Goal: Task Accomplishment & Management: Manage account settings

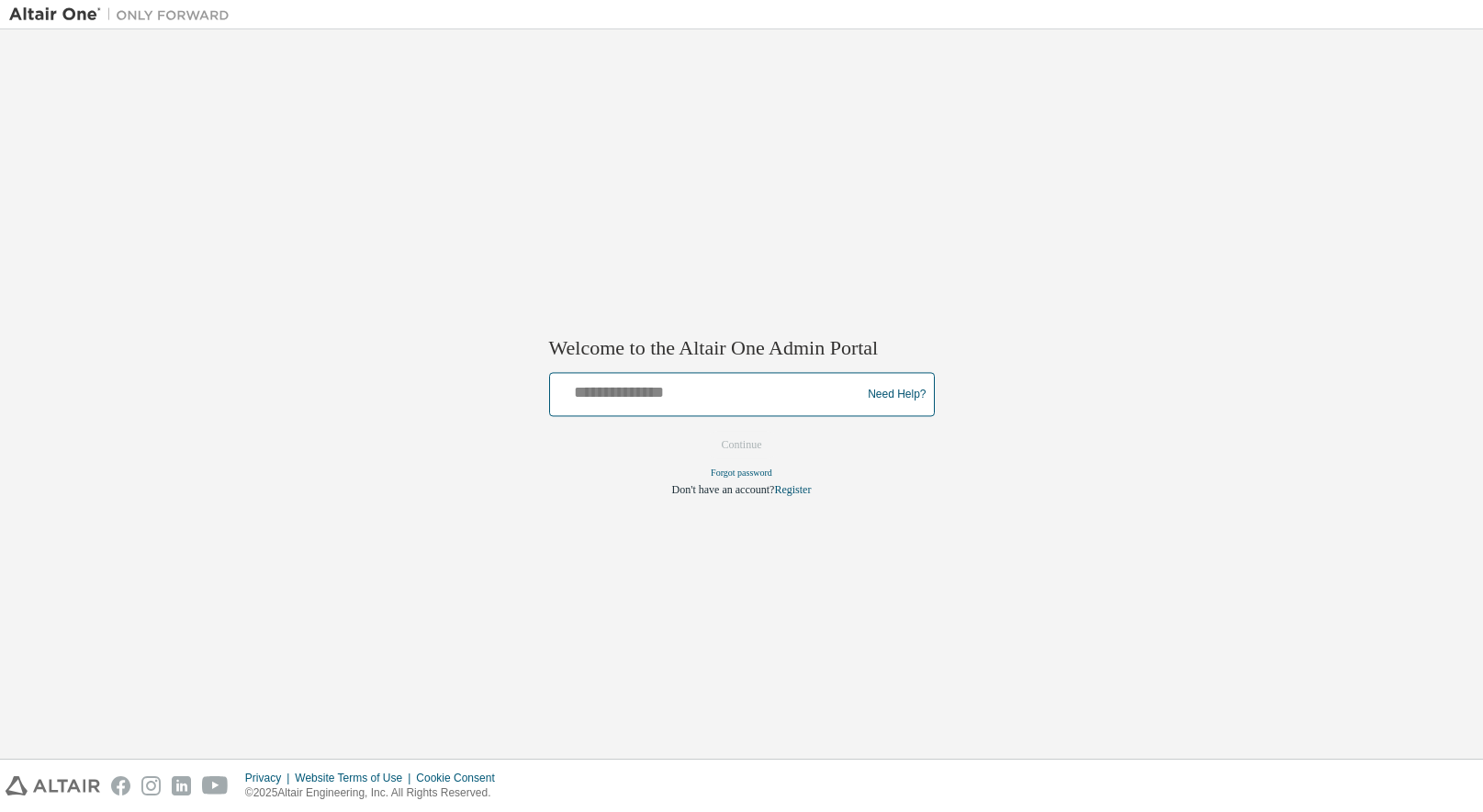
click at [685, 402] on input "text" at bounding box center [709, 391] width 302 height 27
type input "**********"
click at [752, 451] on button "Continue" at bounding box center [742, 445] width 79 height 28
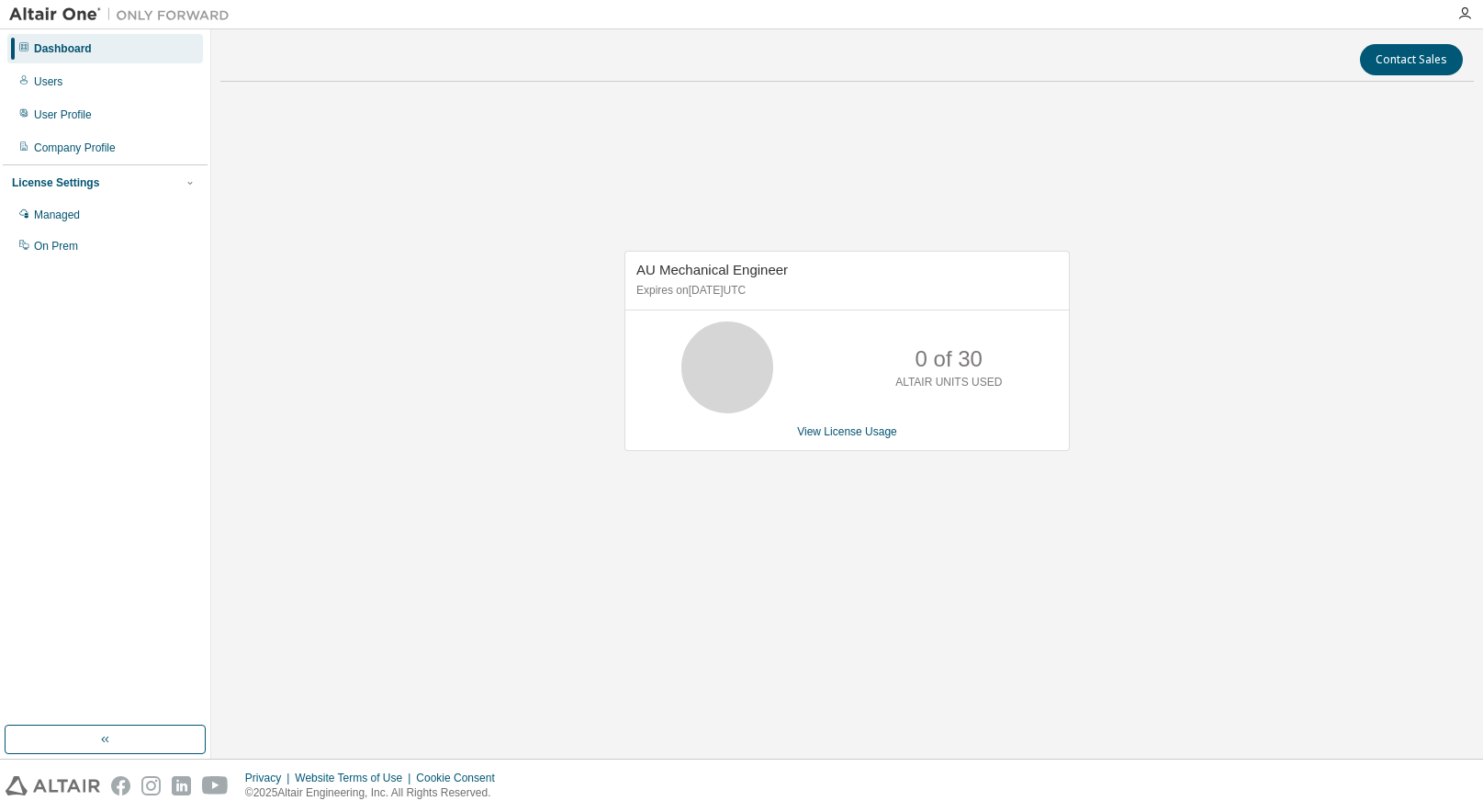
click at [920, 376] on p "ALTAIR UNITS USED" at bounding box center [949, 382] width 107 height 16
click at [860, 432] on link "View License Usage" at bounding box center [848, 431] width 100 height 13
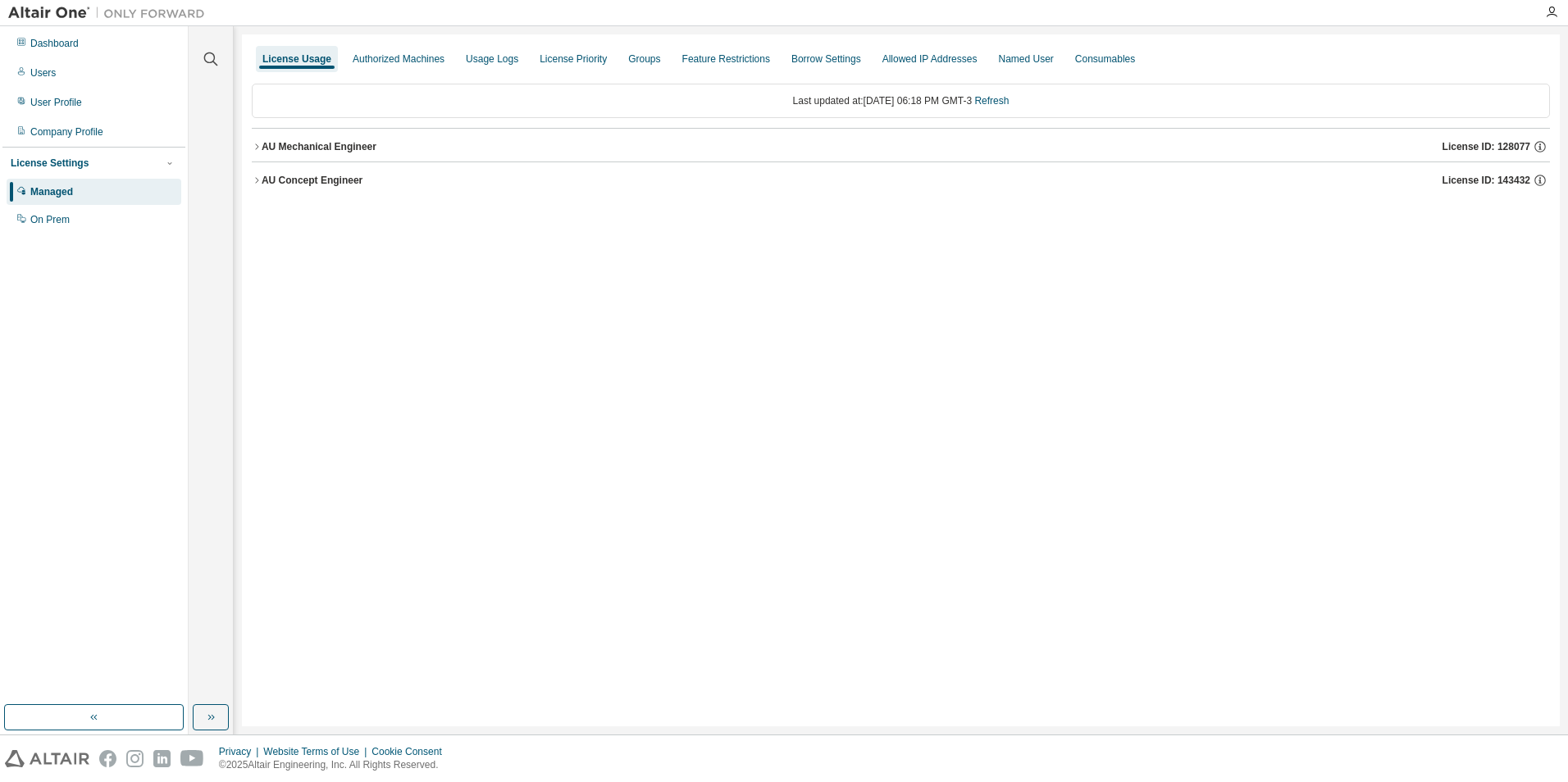
click at [1323, 143] on span "License ID: 128077" at bounding box center [1486, 147] width 88 height 13
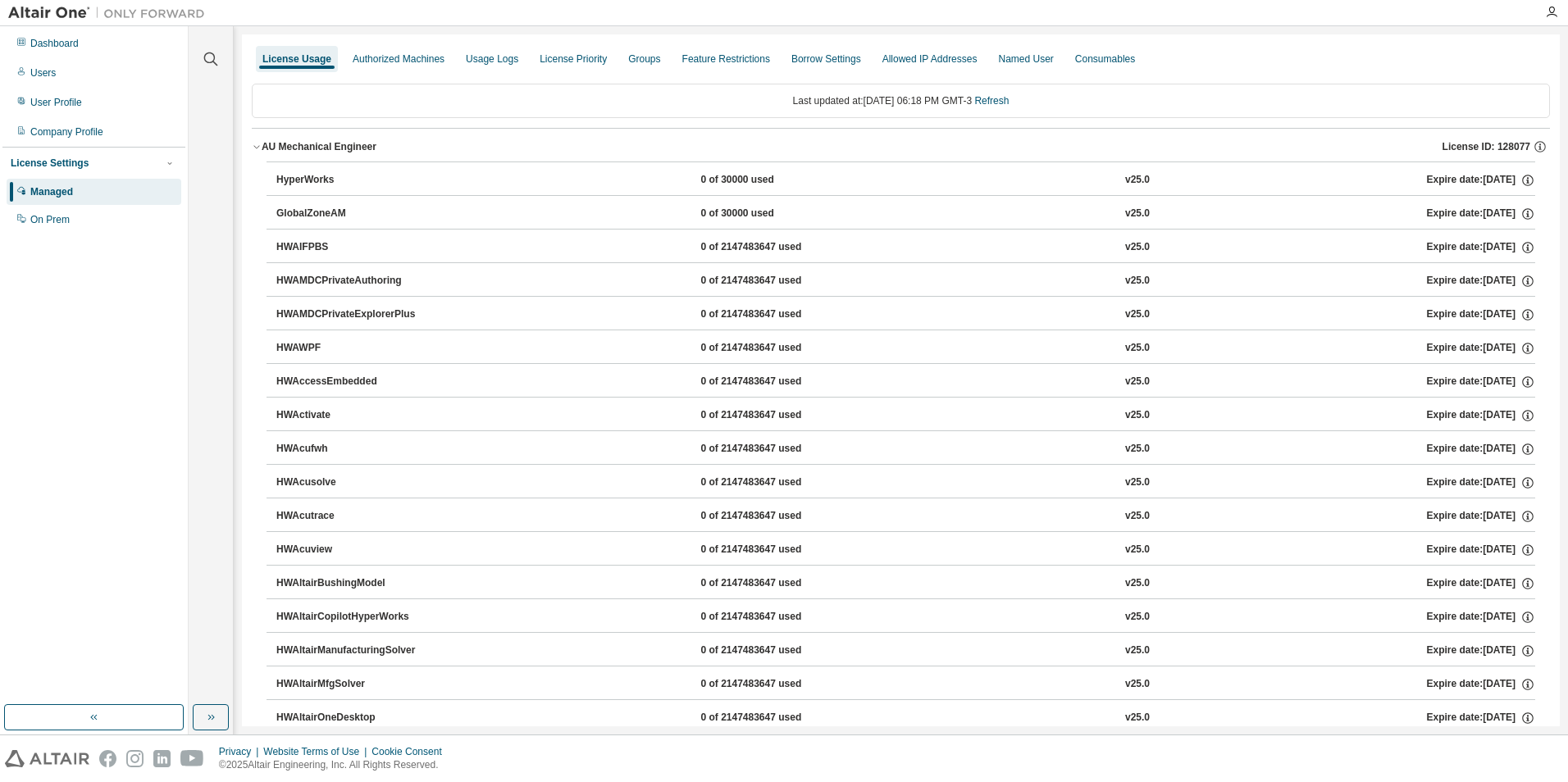
click at [258, 141] on button "AU Mechanical Engineer License ID: 128077" at bounding box center [901, 147] width 1298 height 36
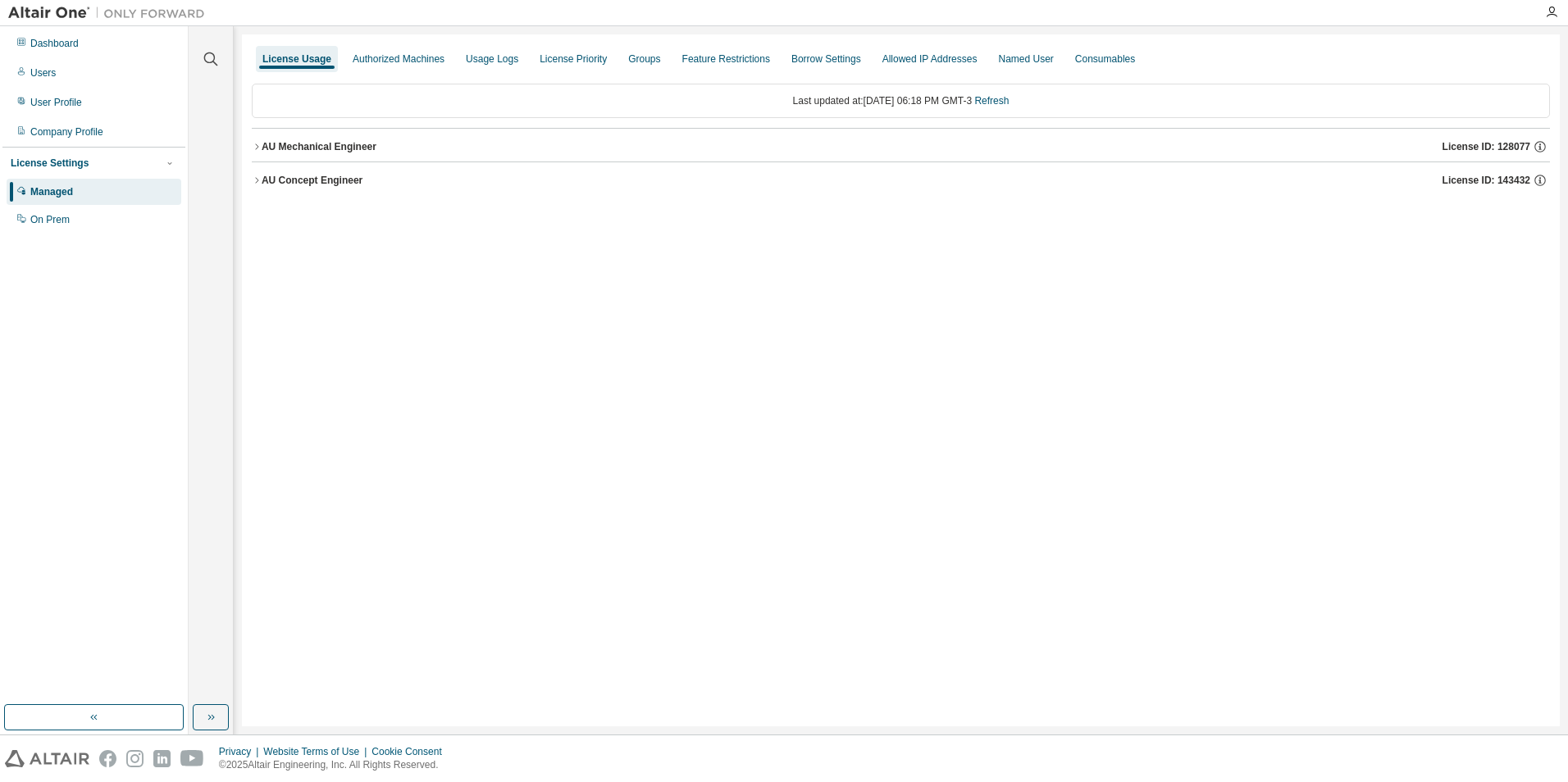
click at [260, 180] on icon "button" at bounding box center [256, 180] width 10 height 10
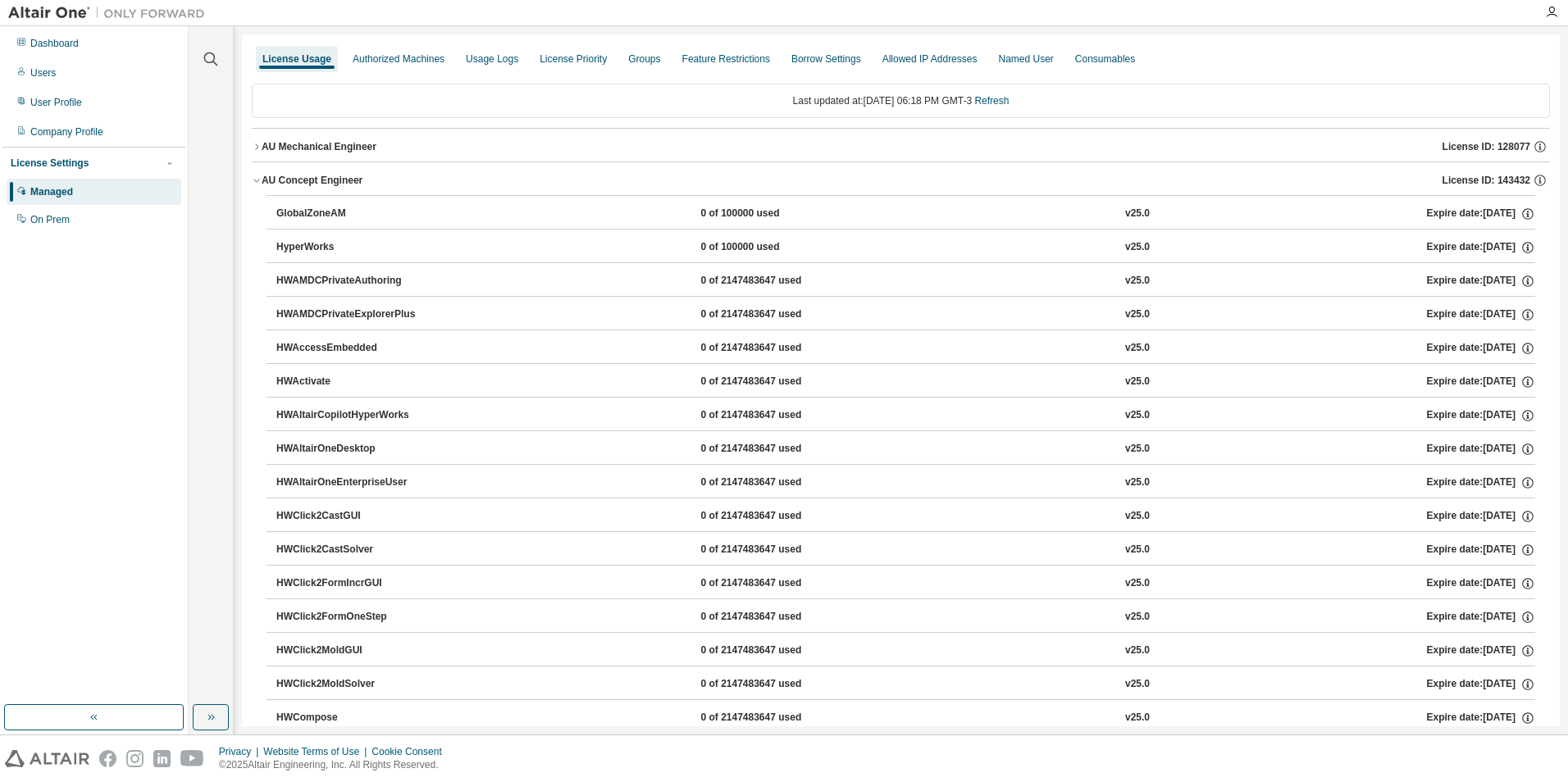
click at [259, 143] on icon "button" at bounding box center [256, 147] width 10 height 10
click at [258, 149] on icon "button" at bounding box center [256, 147] width 10 height 10
click at [257, 145] on icon "button" at bounding box center [256, 147] width 10 height 10
click at [256, 176] on icon "button" at bounding box center [256, 180] width 10 height 10
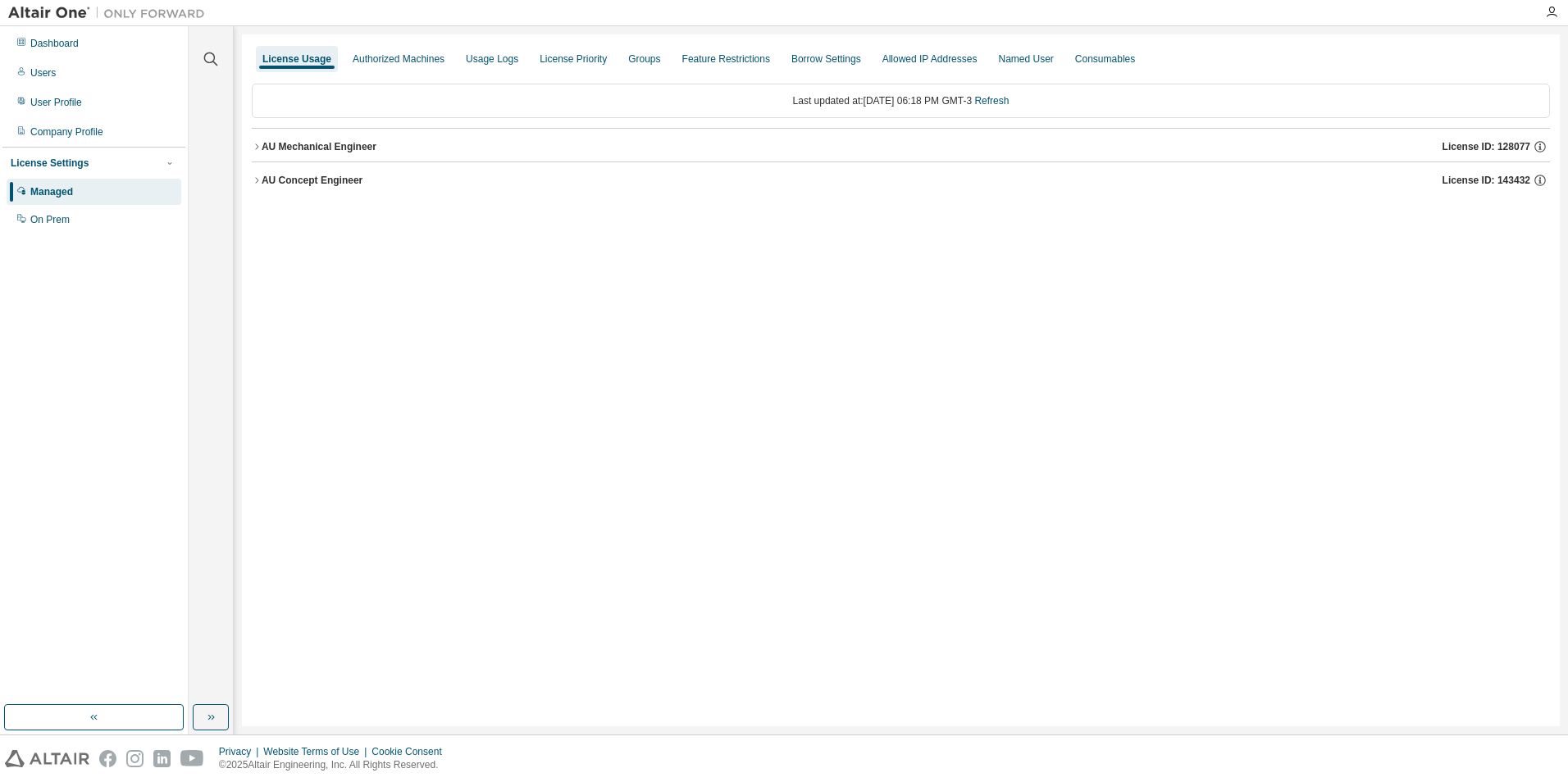
click at [264, 177] on div "AU Concept Engineer" at bounding box center [312, 180] width 101 height 13
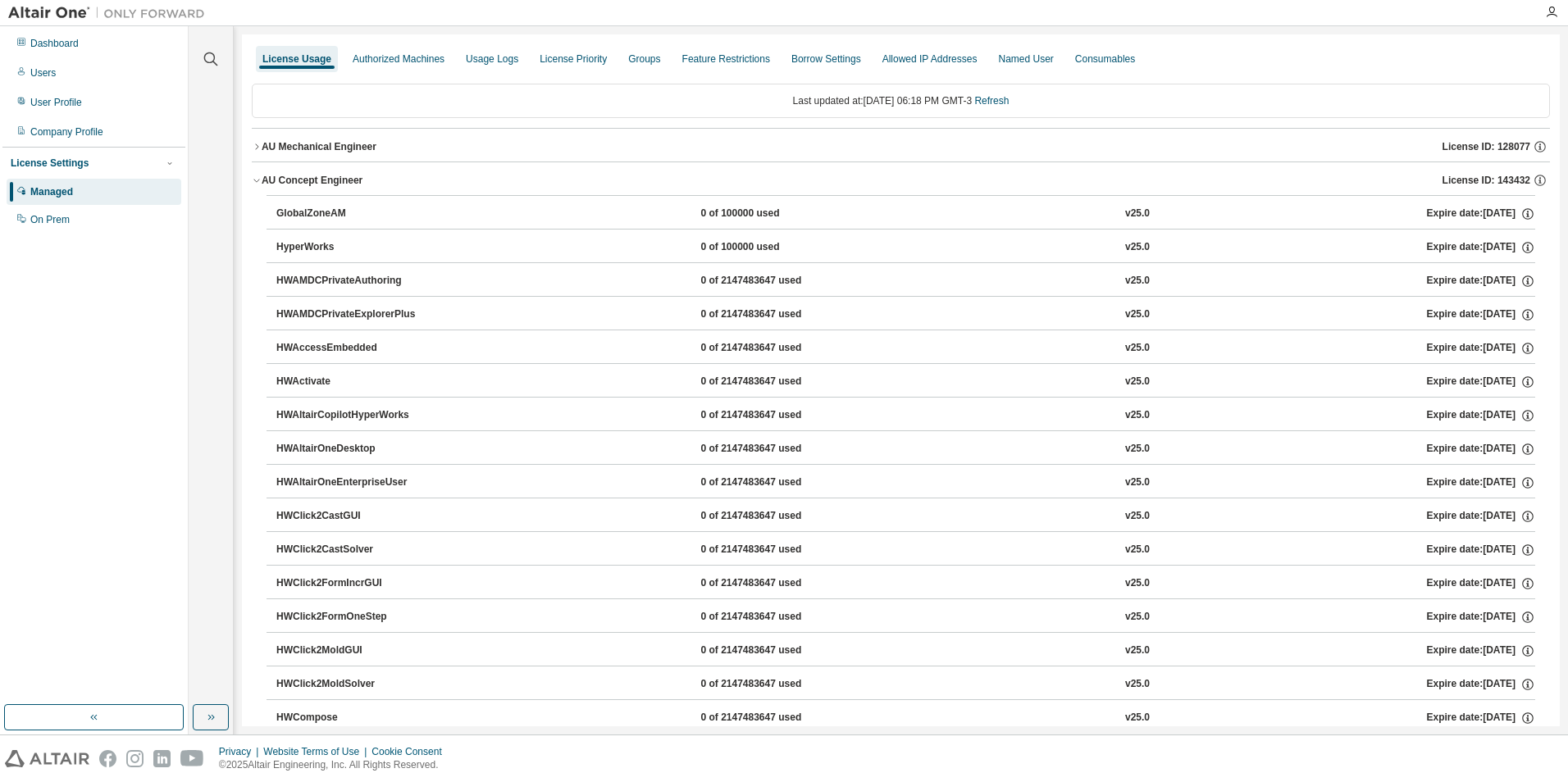
click at [259, 153] on button "AU Mechanical Engineer License ID: 128077" at bounding box center [901, 147] width 1298 height 36
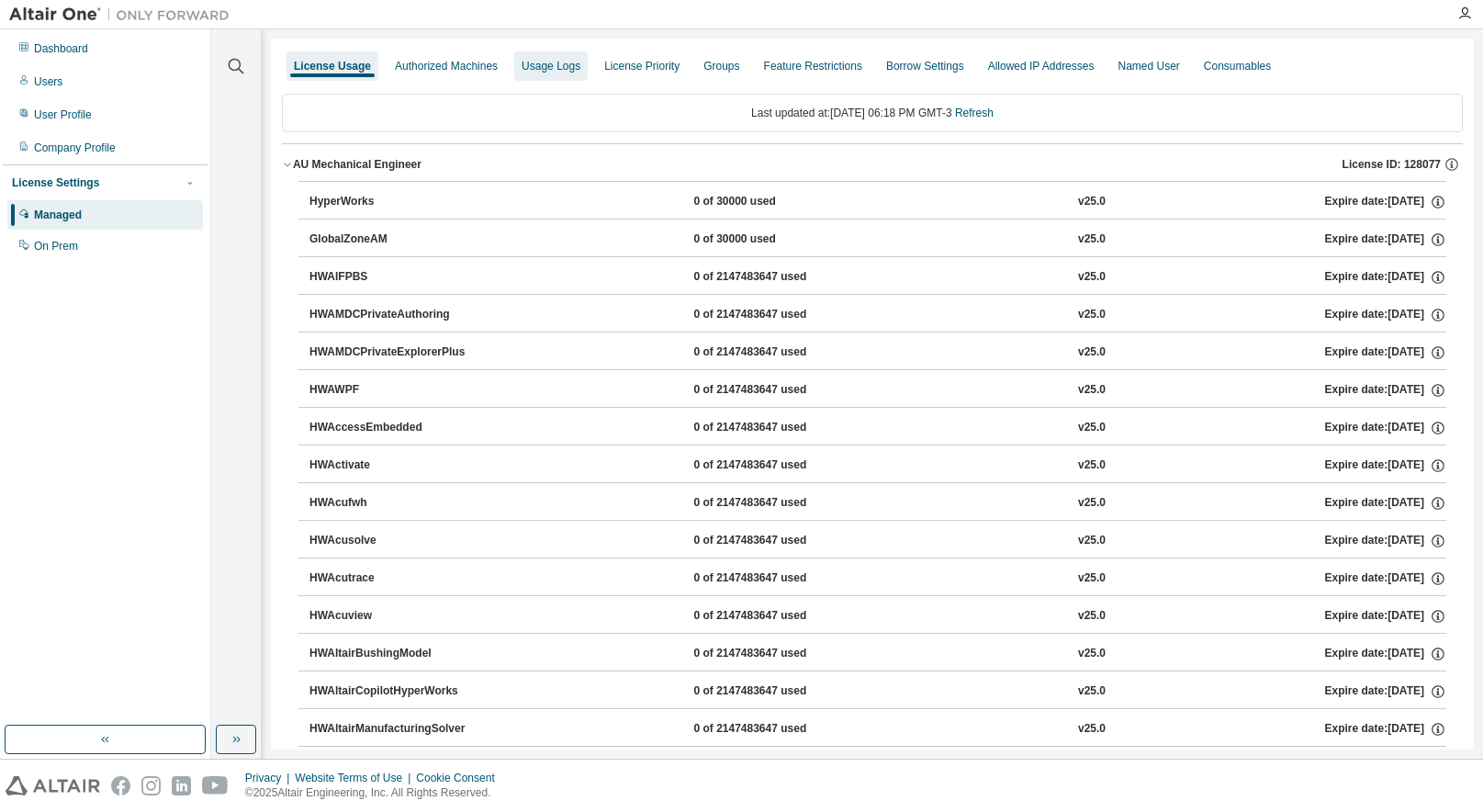
click at [554, 67] on div "Usage Logs" at bounding box center [550, 66] width 58 height 15
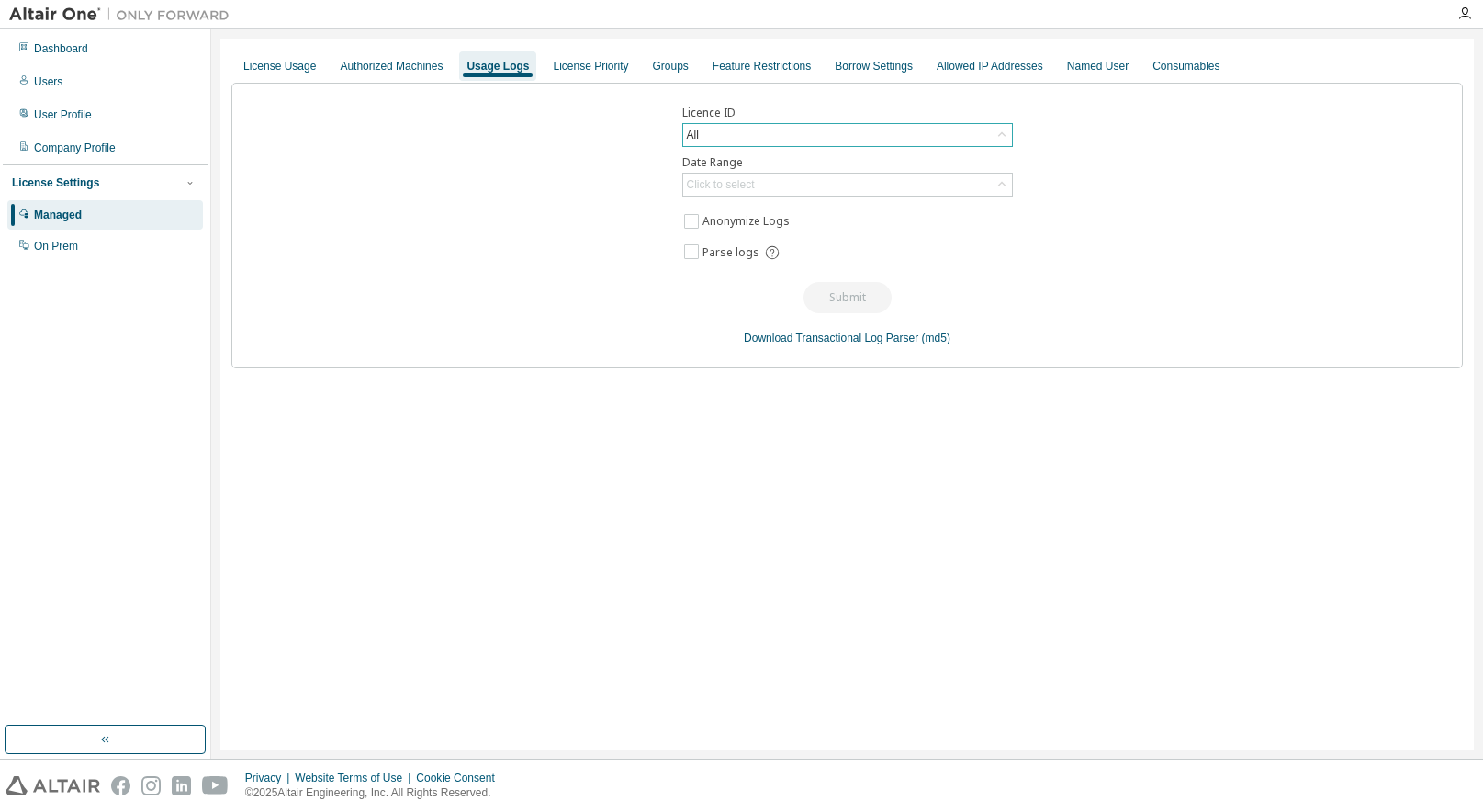
click at [871, 124] on div "All" at bounding box center [848, 135] width 329 height 22
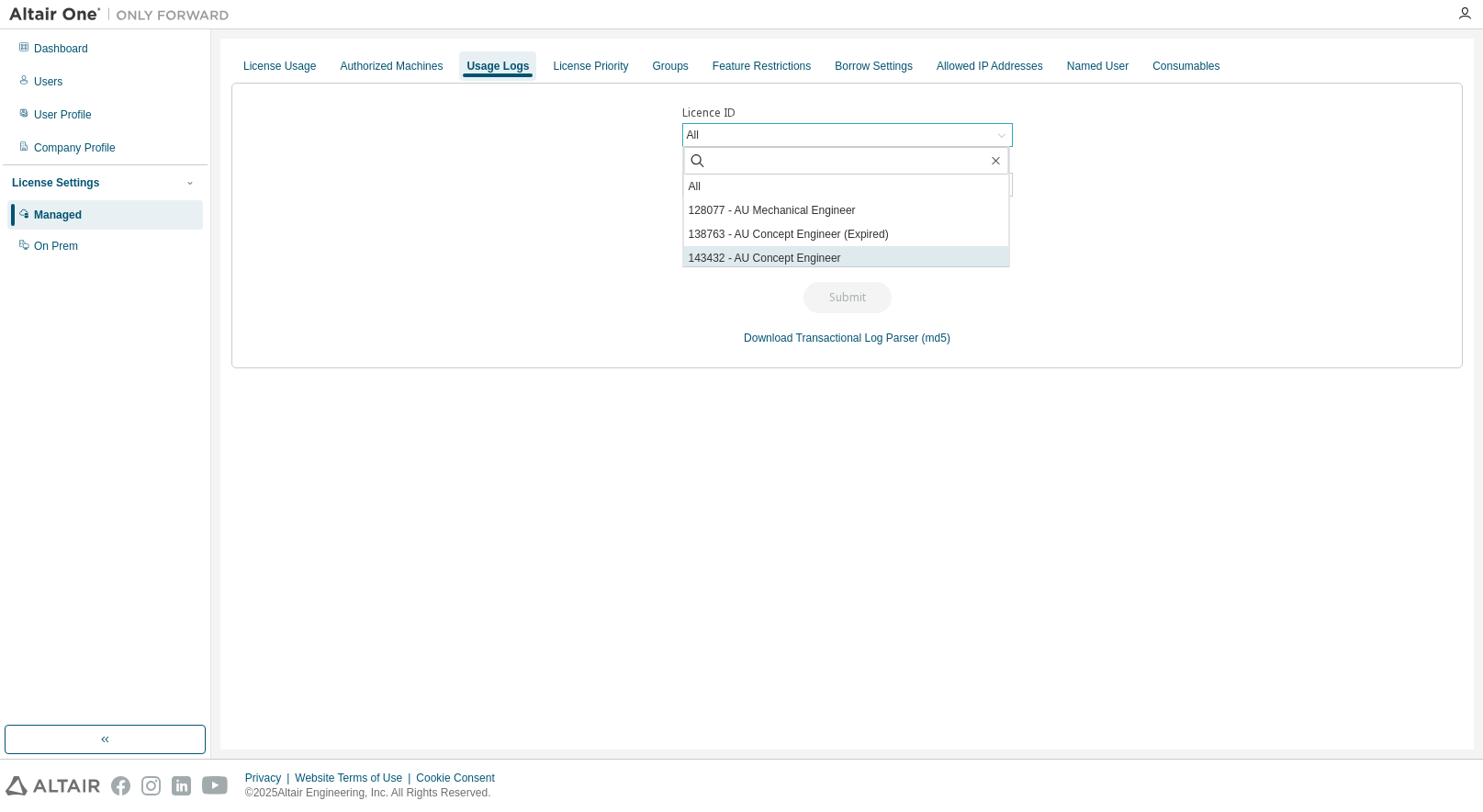
click at [825, 254] on li "143432 - AU Concept Engineer" at bounding box center [847, 258] width 325 height 24
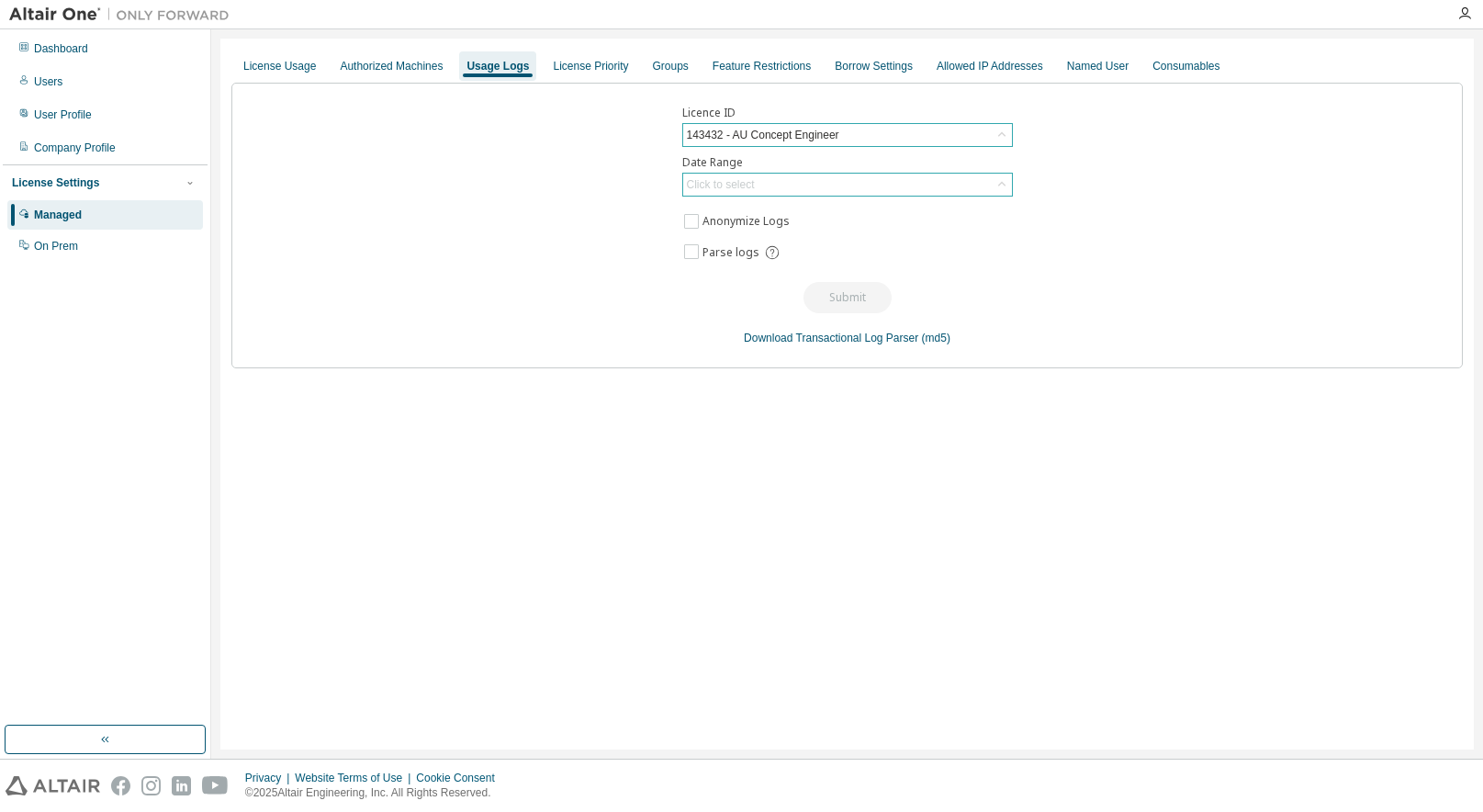
click at [756, 186] on div "Click to select" at bounding box center [721, 184] width 73 height 20
click at [751, 238] on li "Last 30 days" at bounding box center [847, 236] width 325 height 24
click at [841, 302] on button "Submit" at bounding box center [848, 297] width 88 height 31
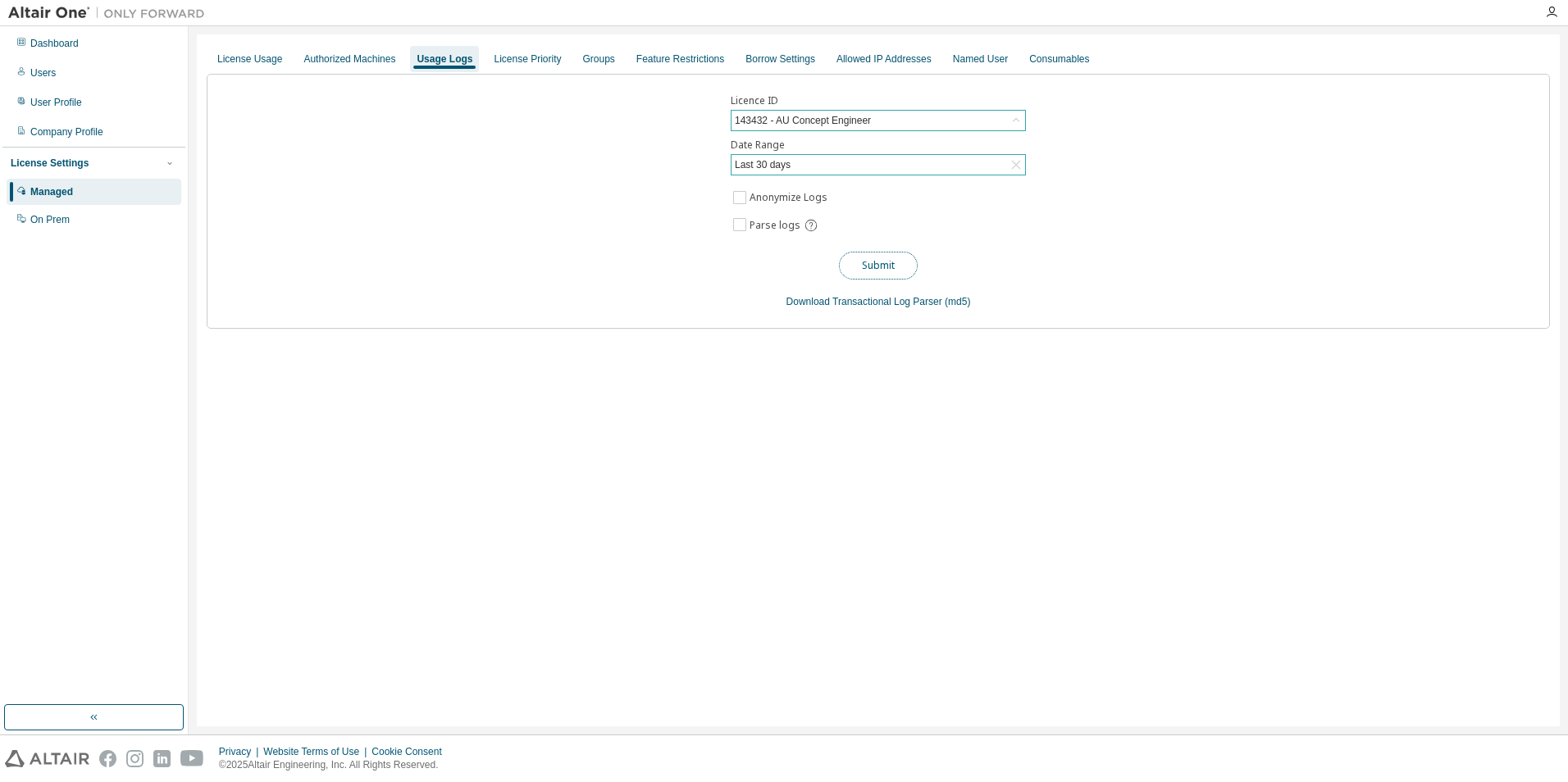
click at [892, 269] on button "Submit" at bounding box center [877, 265] width 79 height 28
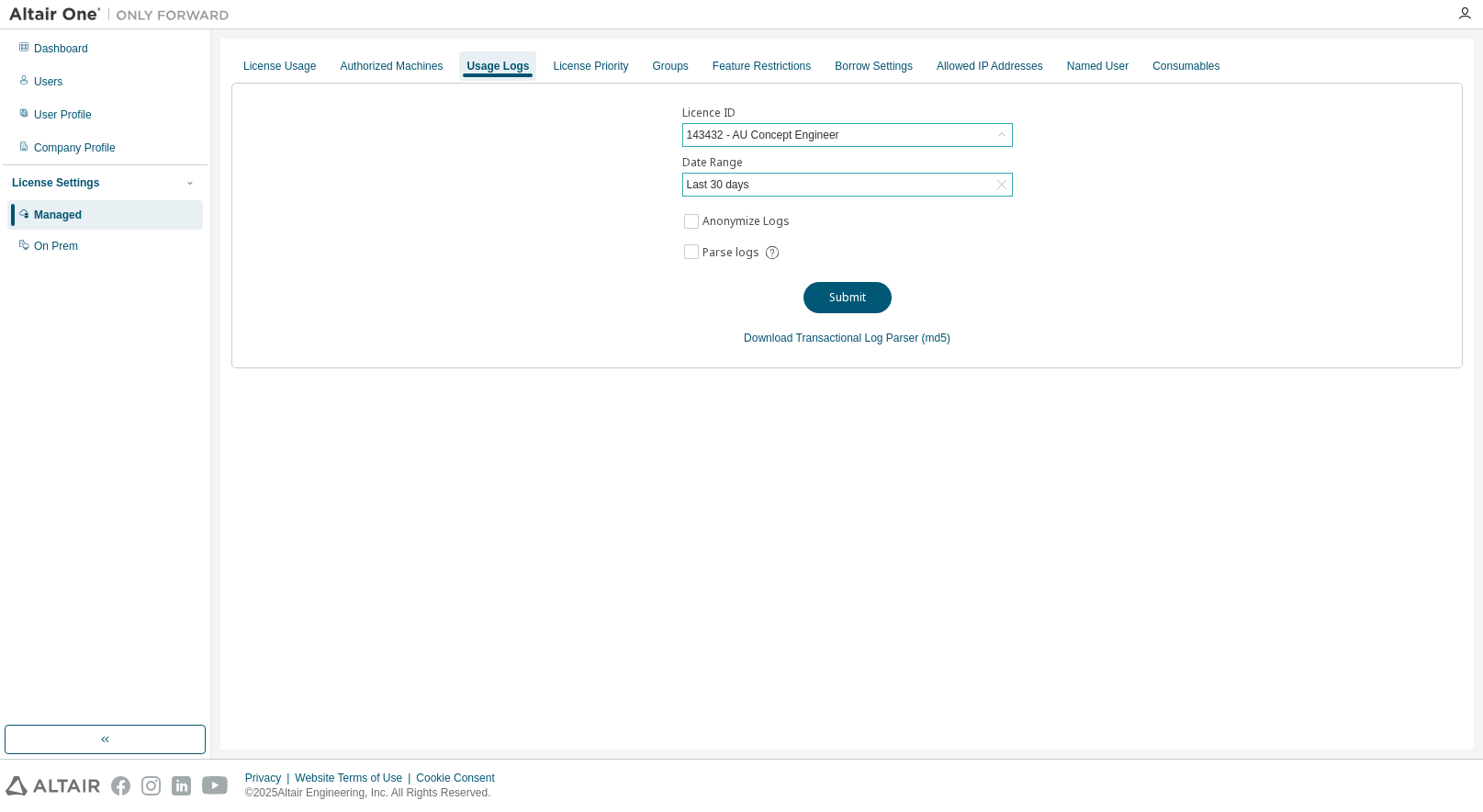
drag, startPoint x: 446, startPoint y: 446, endPoint x: 441, endPoint y: 48, distance: 398.0
click at [446, 445] on div "License Usage Authorized Machines Usage Logs License Priority Groups Feature Re…" at bounding box center [847, 394] width 1253 height 710
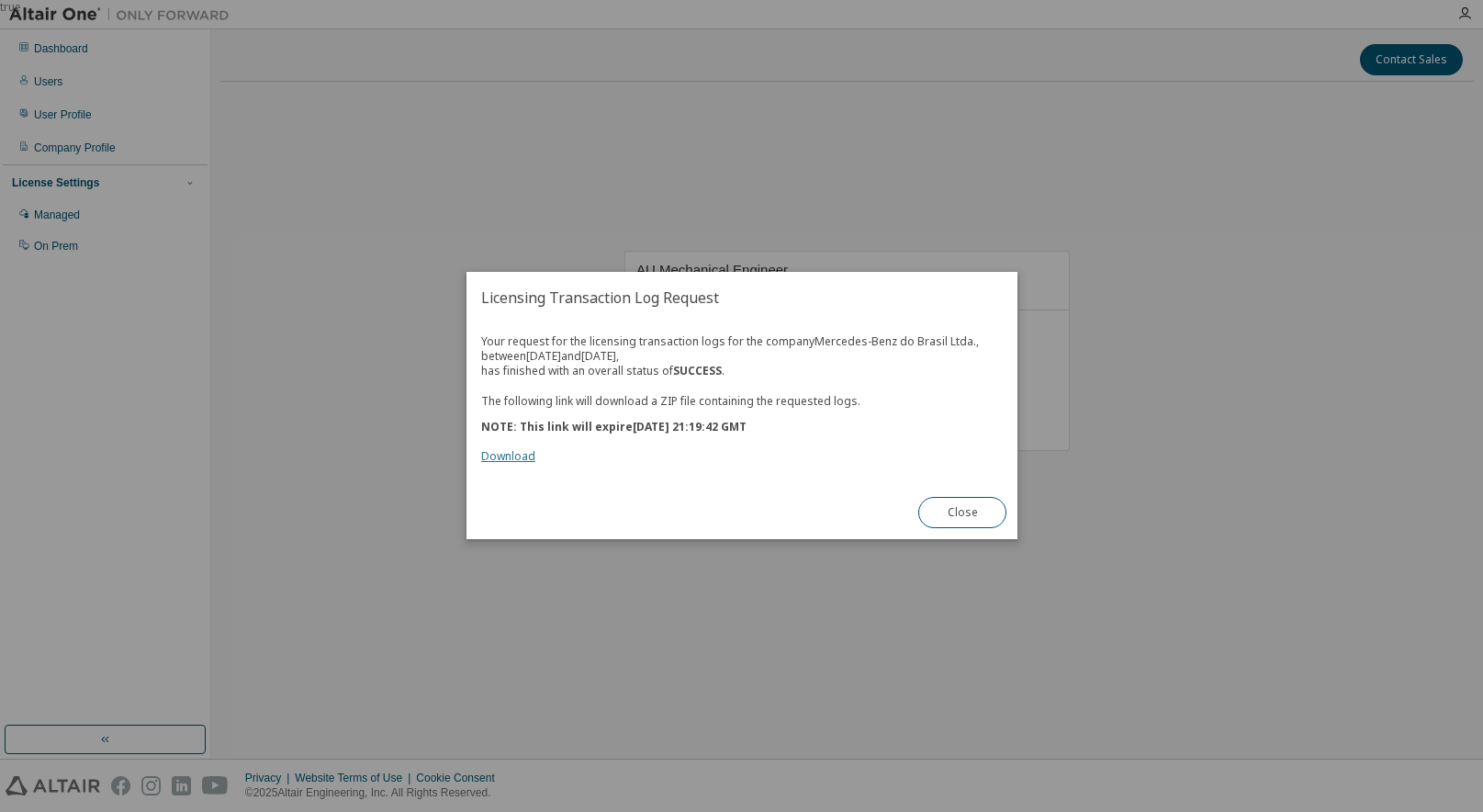
click at [513, 454] on link "Download" at bounding box center [509, 456] width 55 height 16
click at [803, 378] on div "Your request for the licensing transaction logs for the company Mercedes-Benz d…" at bounding box center [742, 399] width 522 height 130
click at [982, 509] on button "Close" at bounding box center [962, 513] width 88 height 31
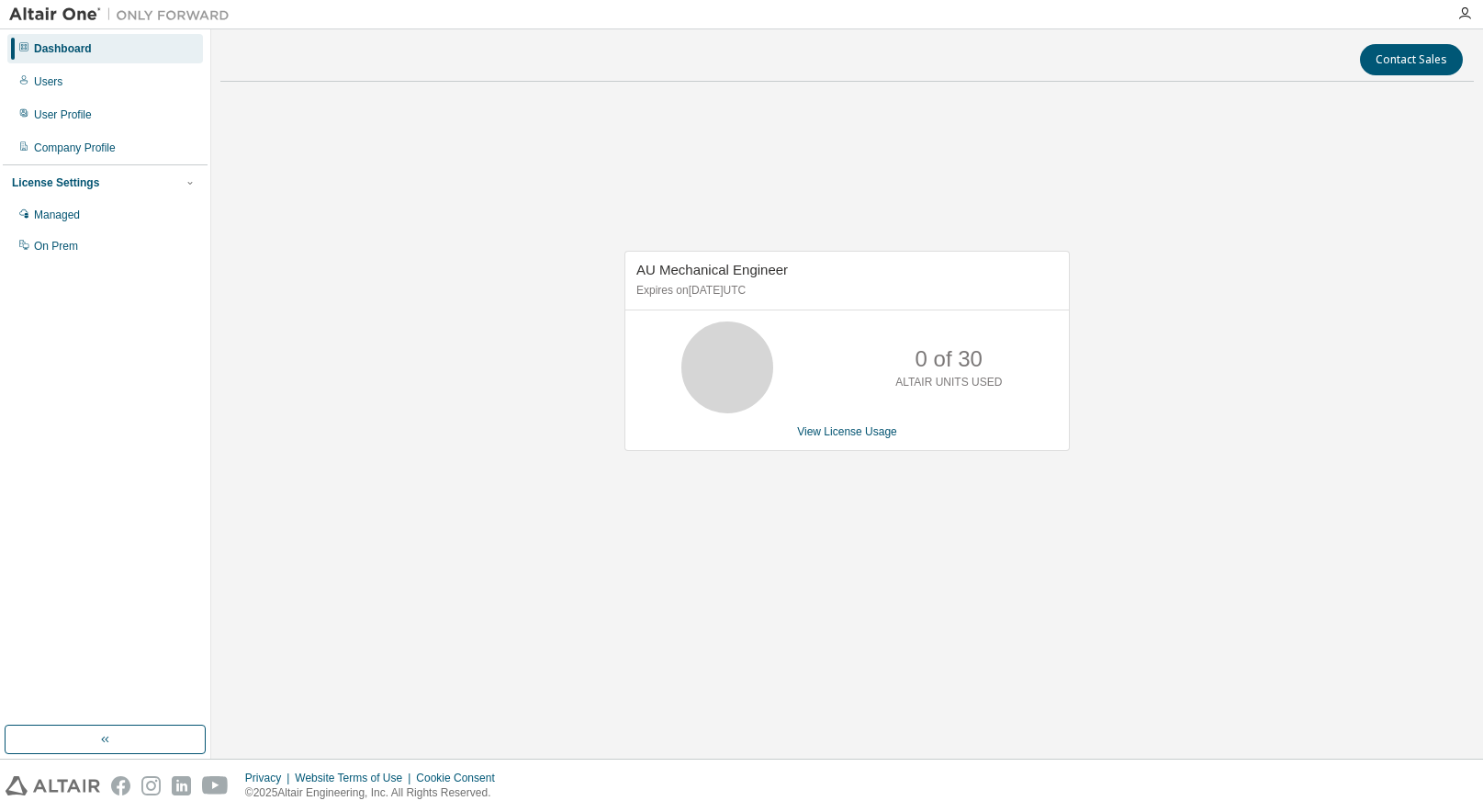
drag, startPoint x: 1271, startPoint y: 460, endPoint x: 1147, endPoint y: 407, distance: 134.9
click at [1258, 455] on div "AU Mechanical Engineer Expires on November 24, 2025 UTC 0 of 30 ALTAIR UNITS US…" at bounding box center [847, 360] width 1253 height 528
drag, startPoint x: 452, startPoint y: 577, endPoint x: 447, endPoint y: 258, distance: 319.0
click at [452, 560] on div "AU Mechanical Engineer Expires on November 24, 2025 UTC 0 of 30 ALTAIR UNITS US…" at bounding box center [847, 360] width 1253 height 528
click at [53, 77] on div "Users" at bounding box center [48, 81] width 29 height 15
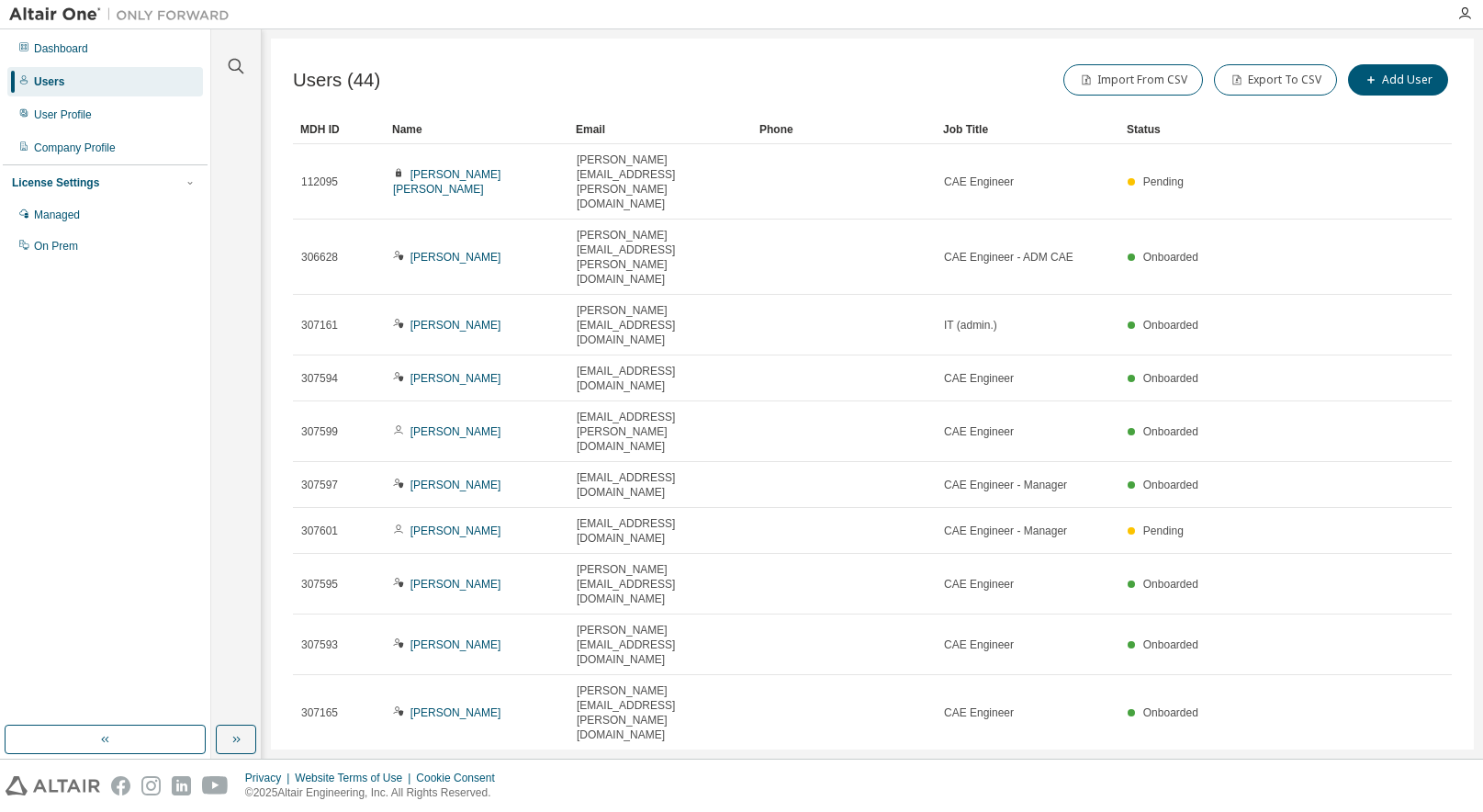
drag, startPoint x: 746, startPoint y: 669, endPoint x: 1290, endPoint y: 43, distance: 829.3
click at [748, 666] on div "Users (44) Import From CSV Export To CSV Add User Clear Load Save Save As Field…" at bounding box center [873, 394] width 1203 height 710
click at [75, 44] on div "Dashboard" at bounding box center [61, 49] width 55 height 15
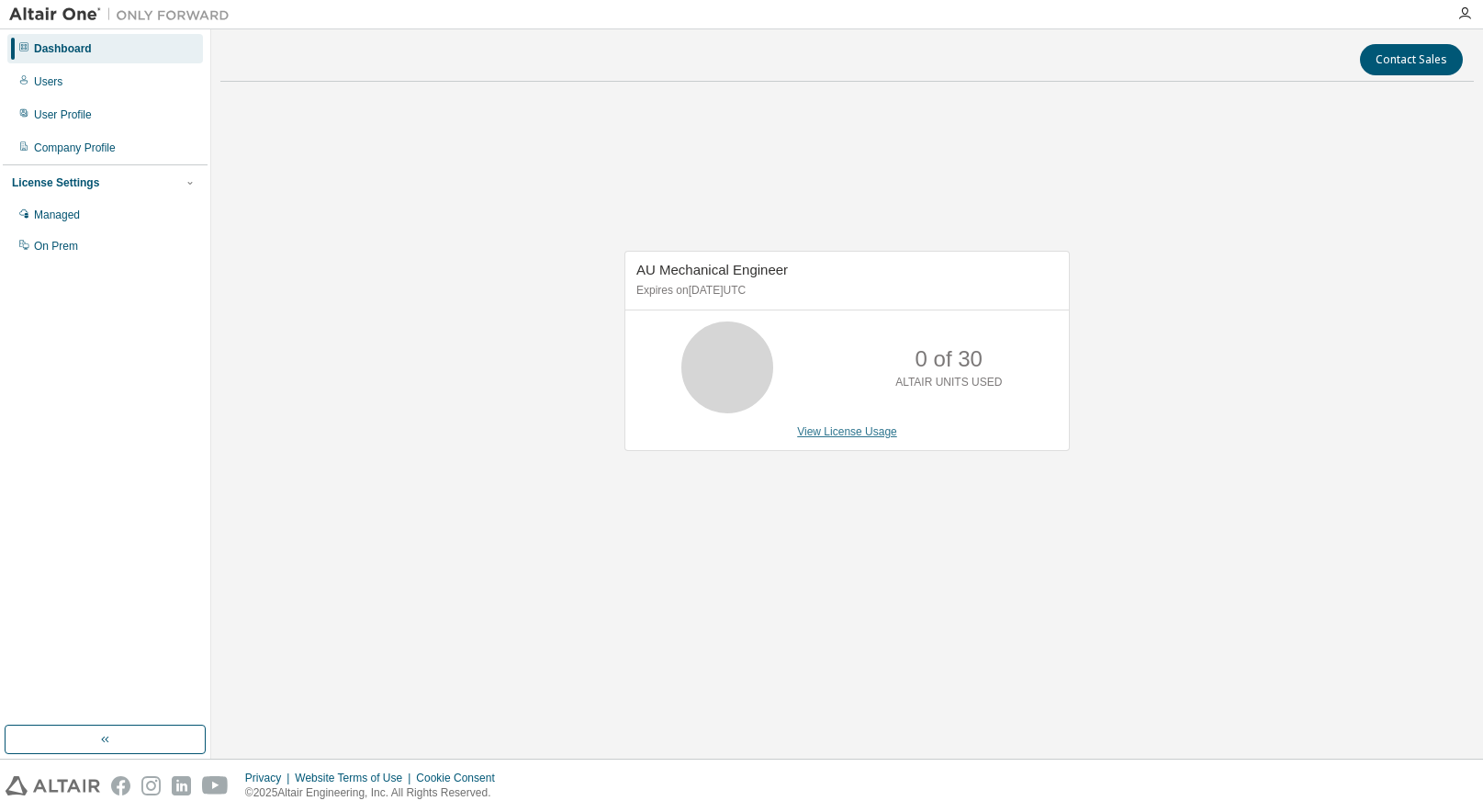
click at [853, 430] on link "View License Usage" at bounding box center [848, 431] width 100 height 13
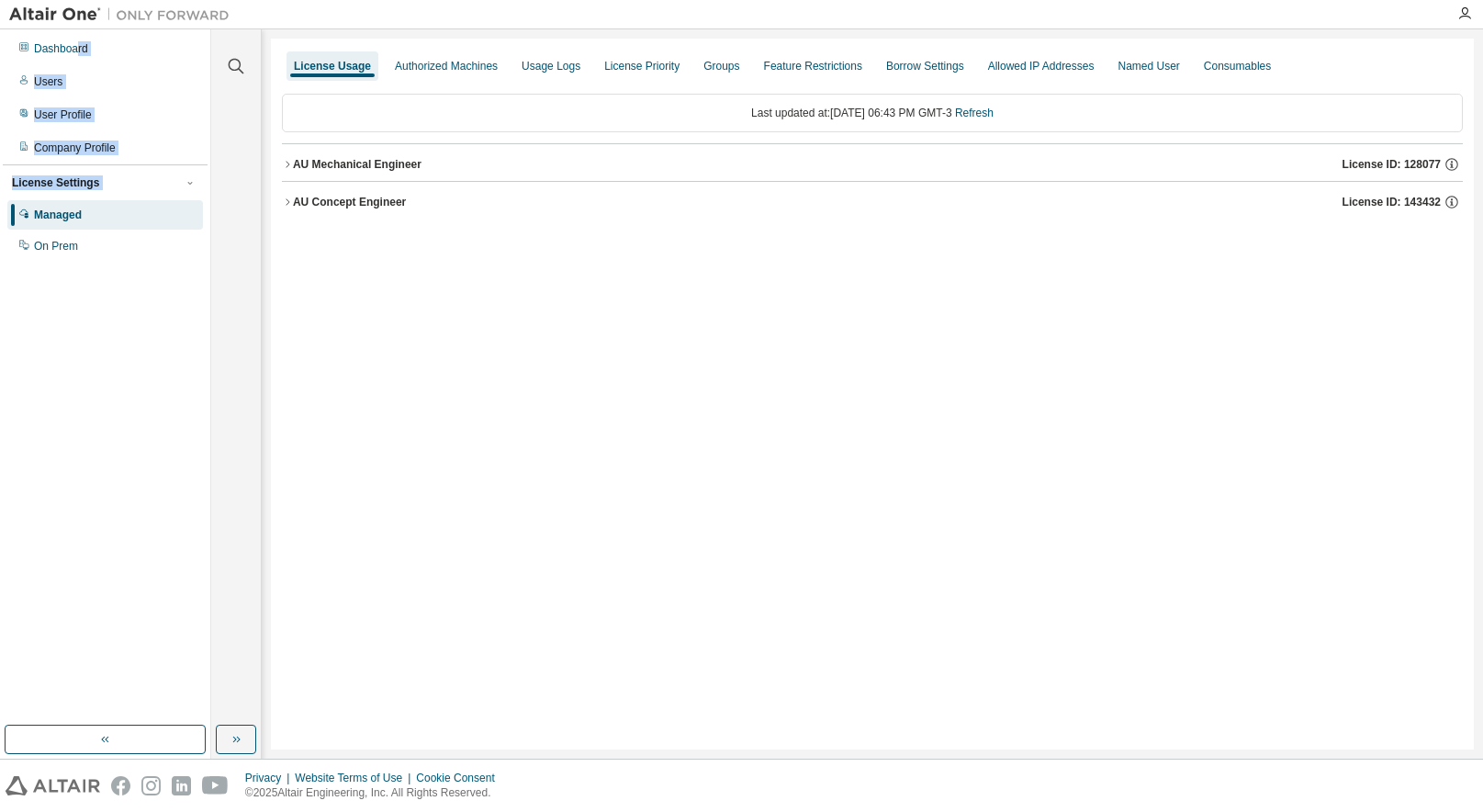
drag, startPoint x: 75, startPoint y: 35, endPoint x: 207, endPoint y: 180, distance: 196.1
click at [207, 180] on div "Dashboard Users User Profile Company Profile License Settings Managed On Prem" at bounding box center [105, 147] width 205 height 231
drag, startPoint x: 207, startPoint y: 180, endPoint x: 290, endPoint y: 200, distance: 85.4
click at [290, 200] on icon "button" at bounding box center [287, 202] width 11 height 11
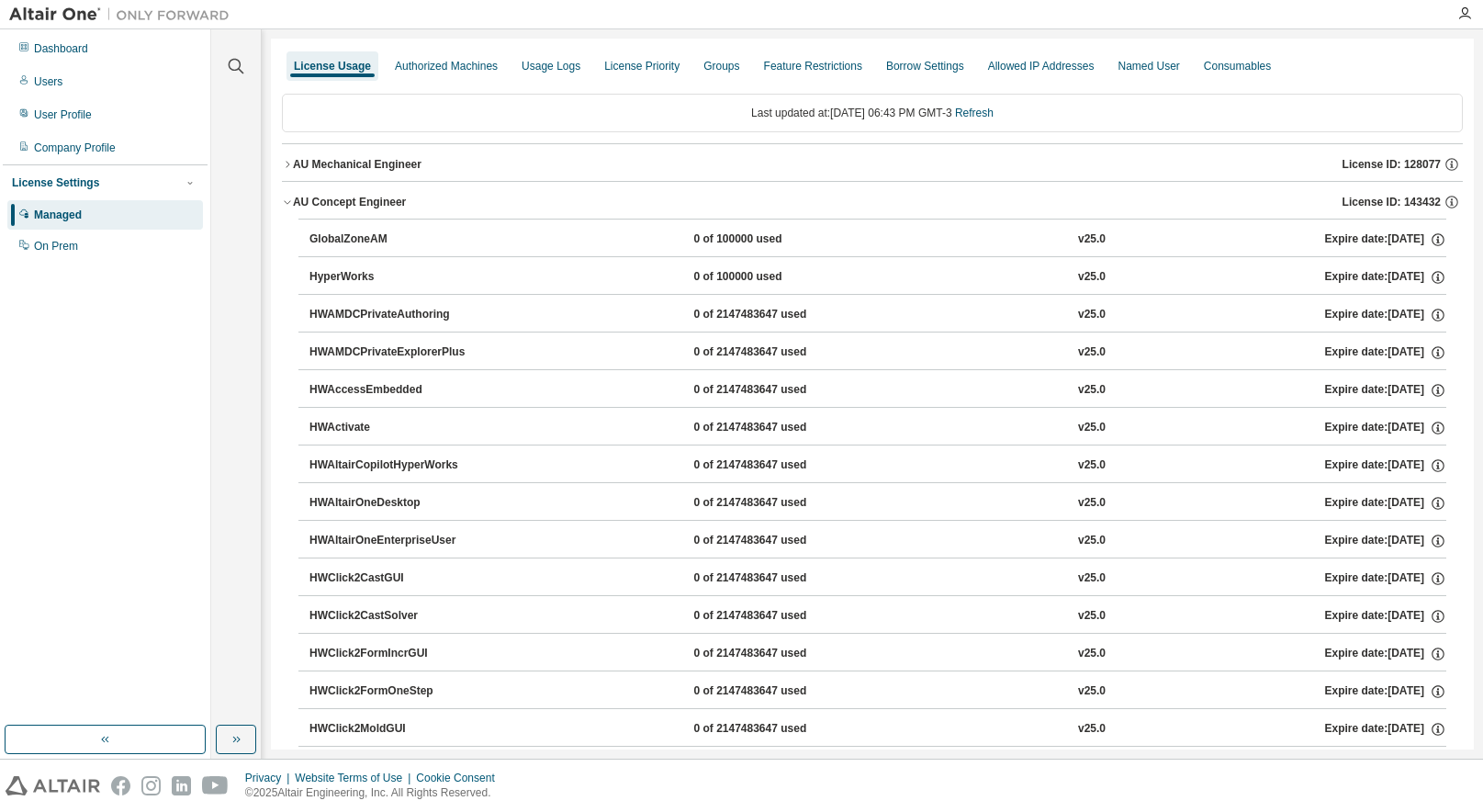
click at [1437, 235] on icon "button" at bounding box center [1439, 240] width 17 height 17
click at [1445, 164] on icon "button" at bounding box center [1452, 165] width 17 height 17
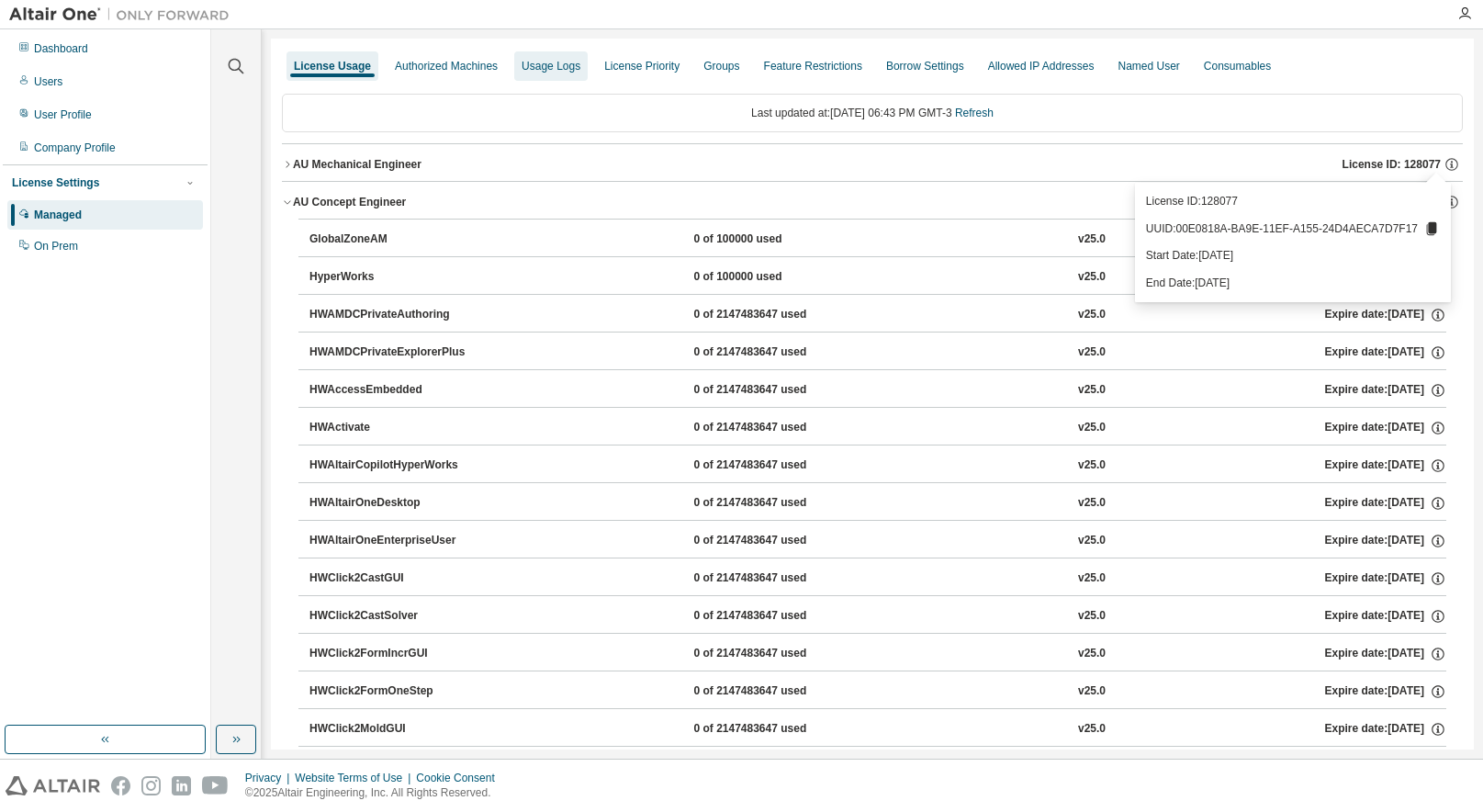
click at [552, 59] on div "Usage Logs" at bounding box center [550, 66] width 58 height 15
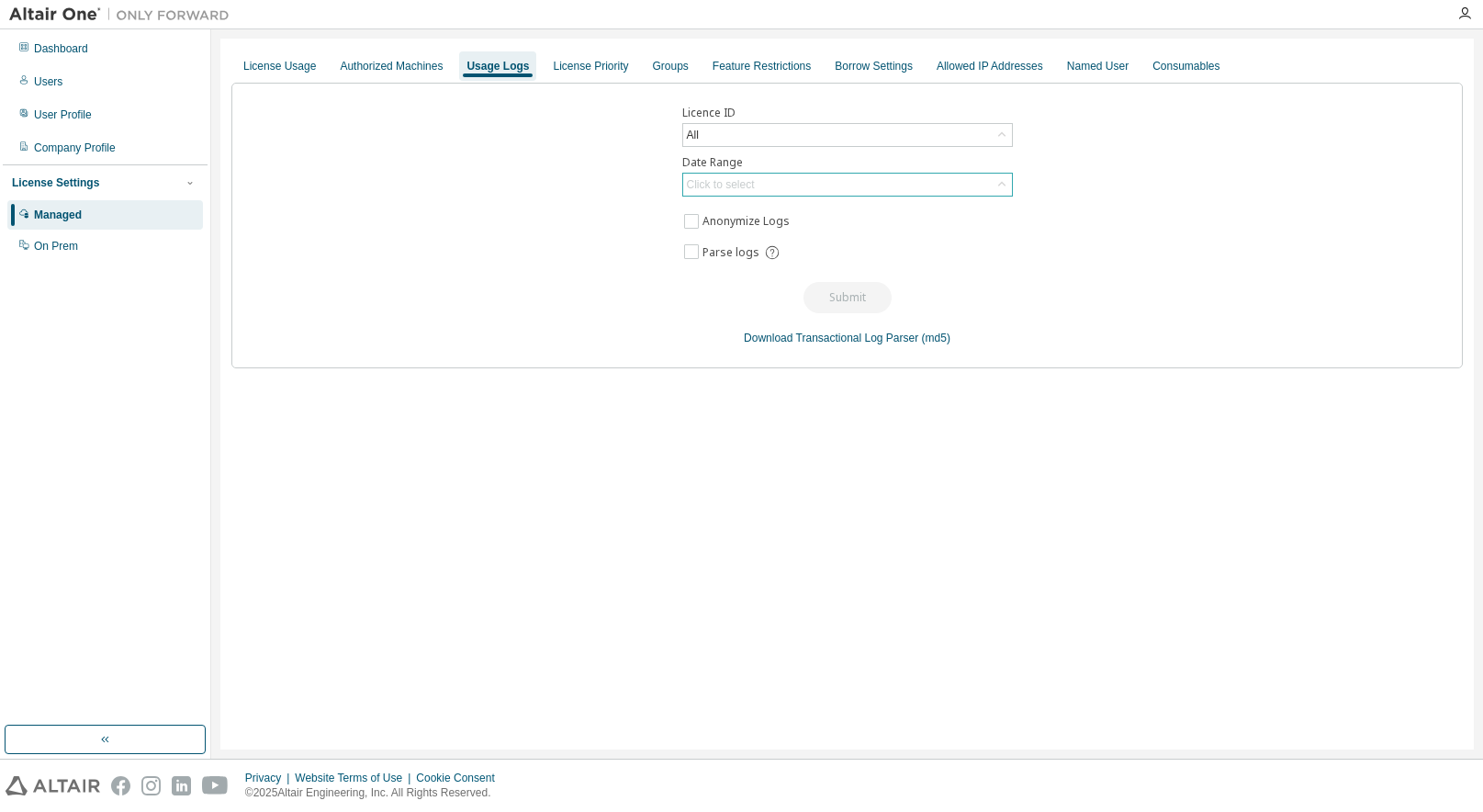
click at [780, 181] on div "Click to select" at bounding box center [848, 184] width 329 height 22
click at [754, 232] on li "Last 30 days" at bounding box center [847, 236] width 325 height 24
click at [827, 291] on button "Submit" at bounding box center [848, 297] width 88 height 31
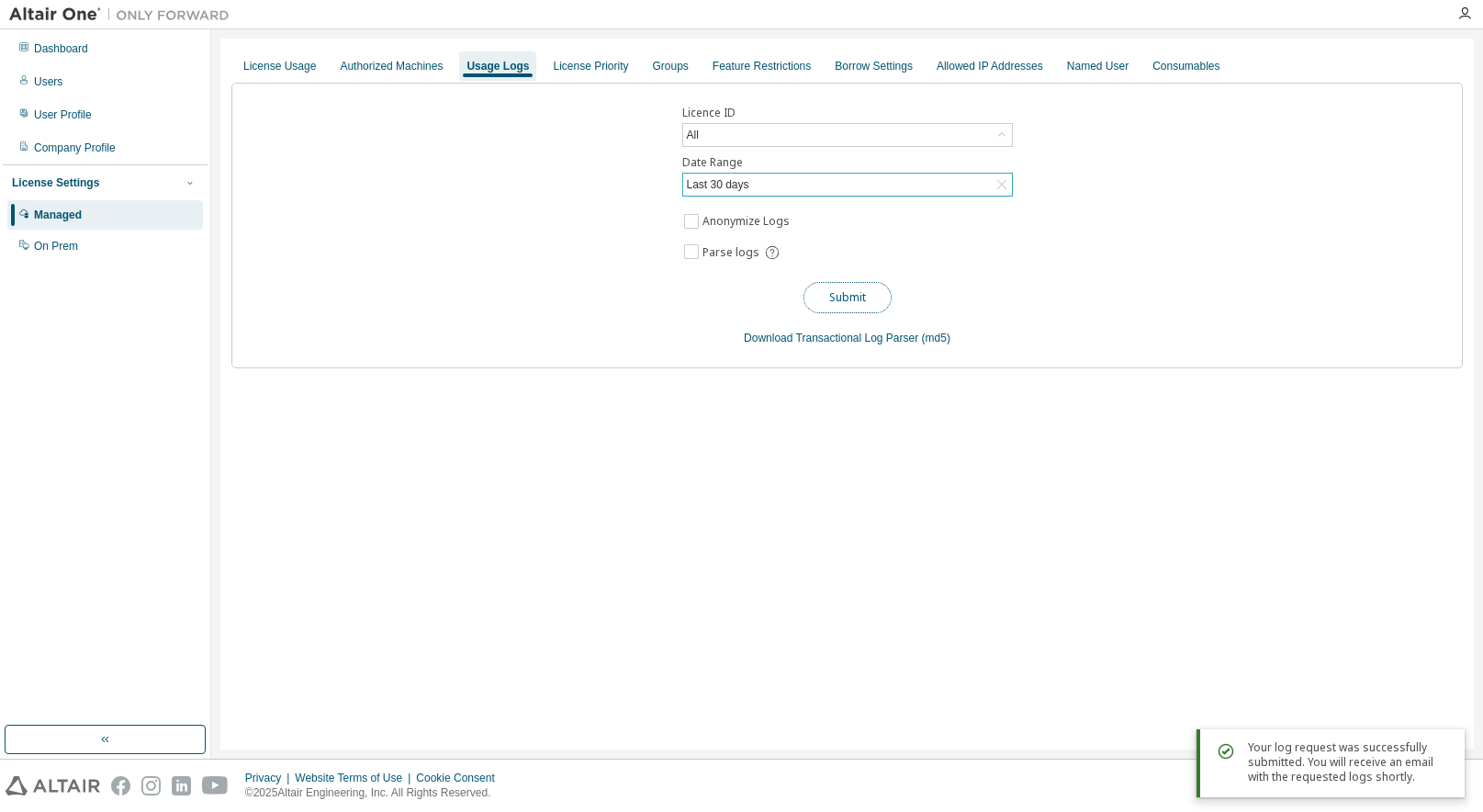
click at [858, 293] on button "Submit" at bounding box center [848, 297] width 88 height 31
